Goal: Transaction & Acquisition: Purchase product/service

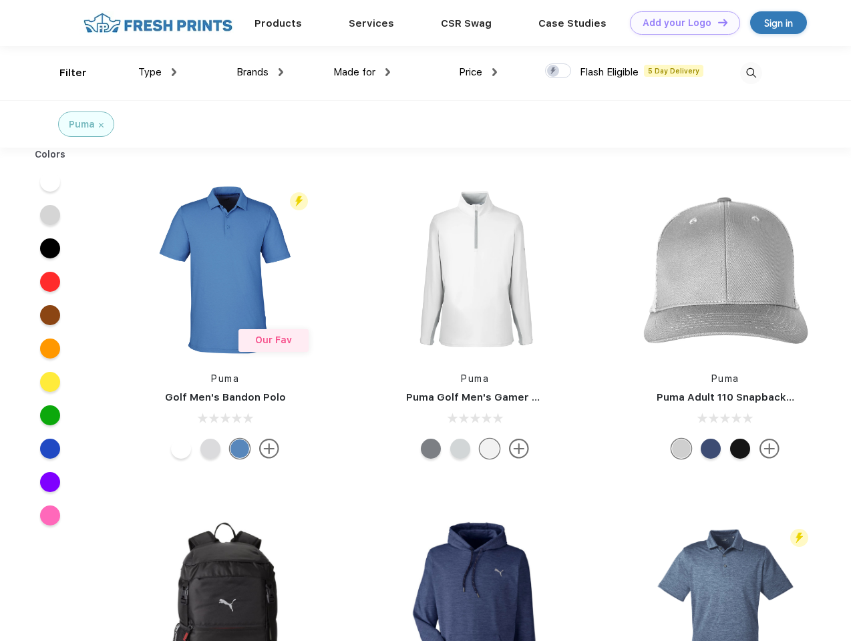
scroll to position [1, 0]
click at [680, 23] on link "Add your Logo Design Tool" at bounding box center [685, 22] width 110 height 23
click at [0, 0] on div "Design Tool" at bounding box center [0, 0] width 0 height 0
click at [717, 22] on link "Add your Logo Design Tool" at bounding box center [685, 22] width 110 height 23
click at [64, 73] on div "Filter" at bounding box center [72, 72] width 27 height 15
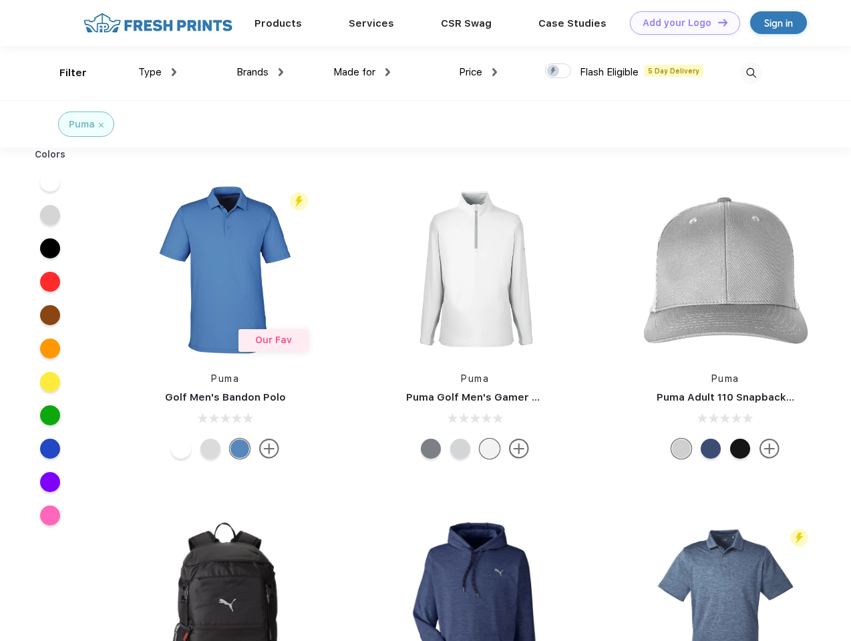
click at [158, 72] on span "Type" at bounding box center [149, 72] width 23 height 12
click at [260, 72] on span "Brands" at bounding box center [253, 72] width 32 height 12
click at [362, 72] on span "Made for" at bounding box center [354, 72] width 42 height 12
click at [478, 72] on span "Price" at bounding box center [470, 72] width 23 height 12
click at [559, 71] on div at bounding box center [558, 70] width 26 height 15
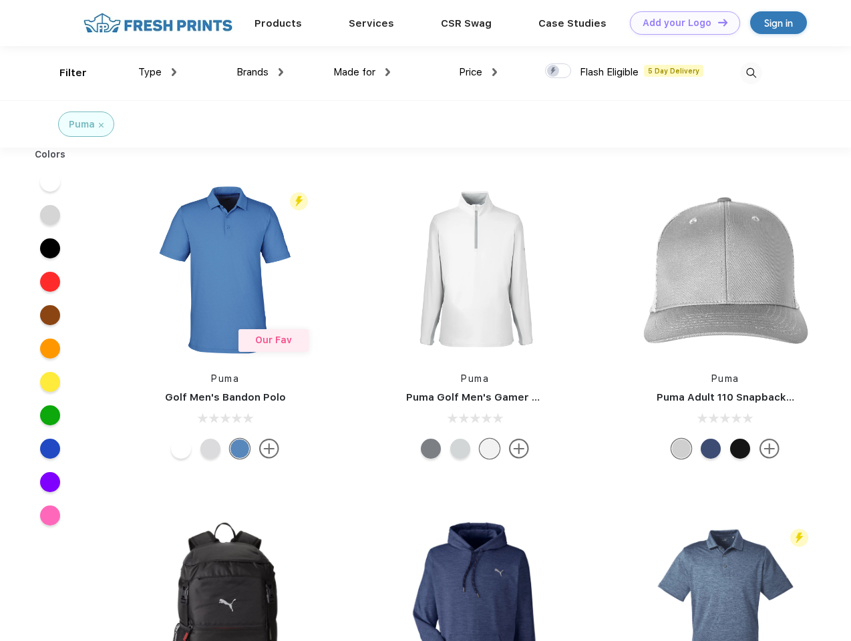
click at [554, 71] on input "checkbox" at bounding box center [549, 67] width 9 height 9
click at [751, 73] on img at bounding box center [751, 73] width 22 height 22
